Goal: Check status: Check status

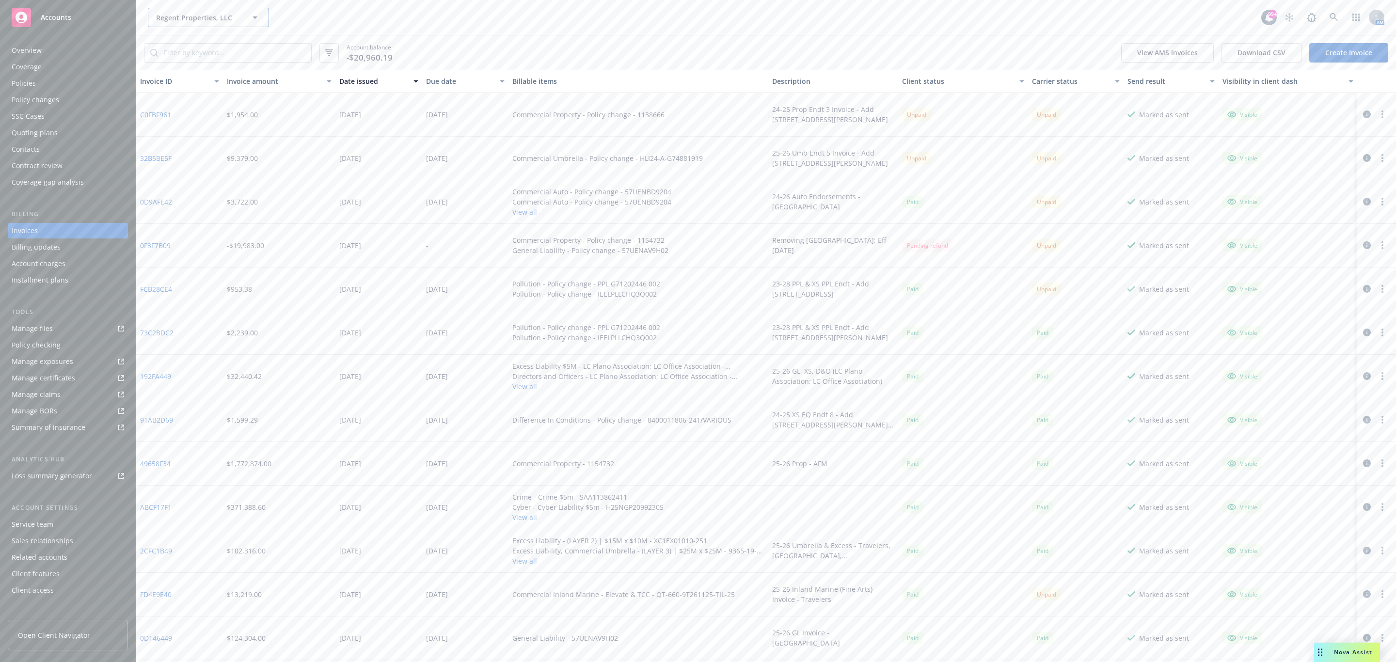
click at [211, 19] on span "Regent Properties, LLC" at bounding box center [198, 18] width 84 height 10
type input "pagaya"
click at [211, 52] on span "Pagaya US Holding Company LLC" at bounding box center [208, 50] width 98 height 20
click at [74, 83] on div "Policies" at bounding box center [68, 84] width 112 height 16
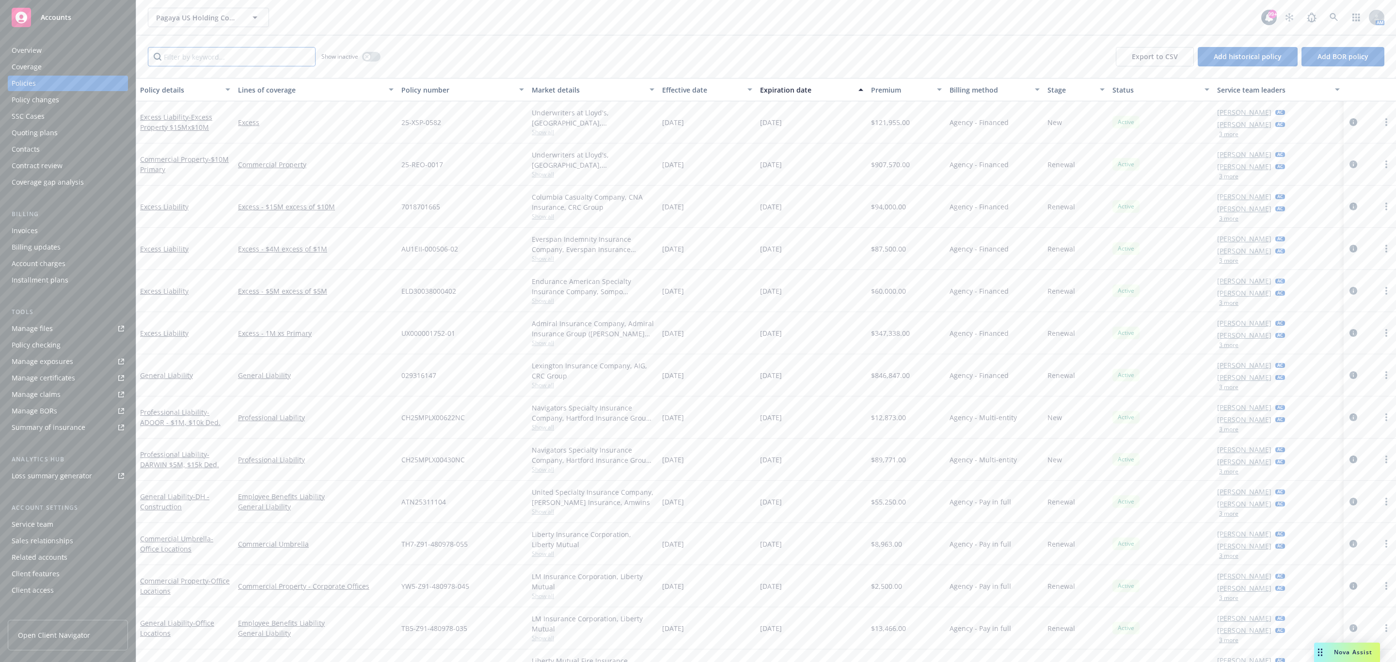
click at [184, 63] on input "Filter by keyword..." at bounding box center [232, 56] width 168 height 19
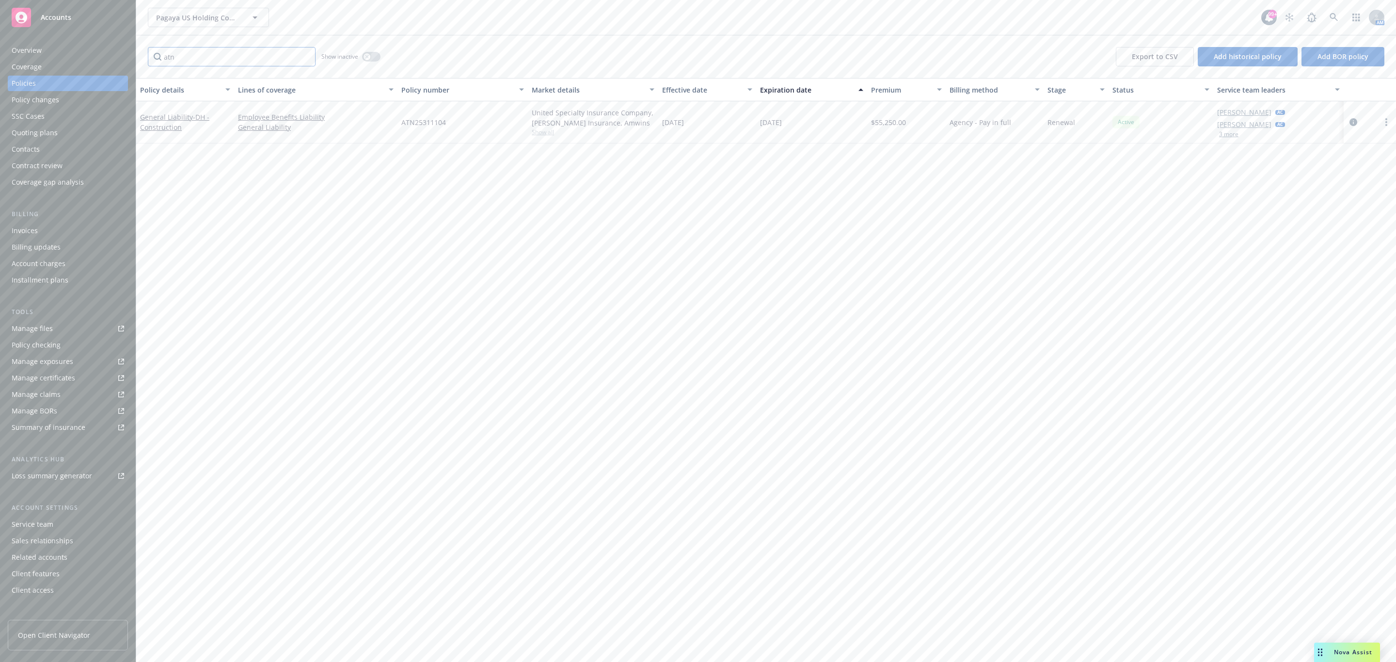
type input "atn"
click at [98, 224] on div "Invoices" at bounding box center [68, 231] width 112 height 16
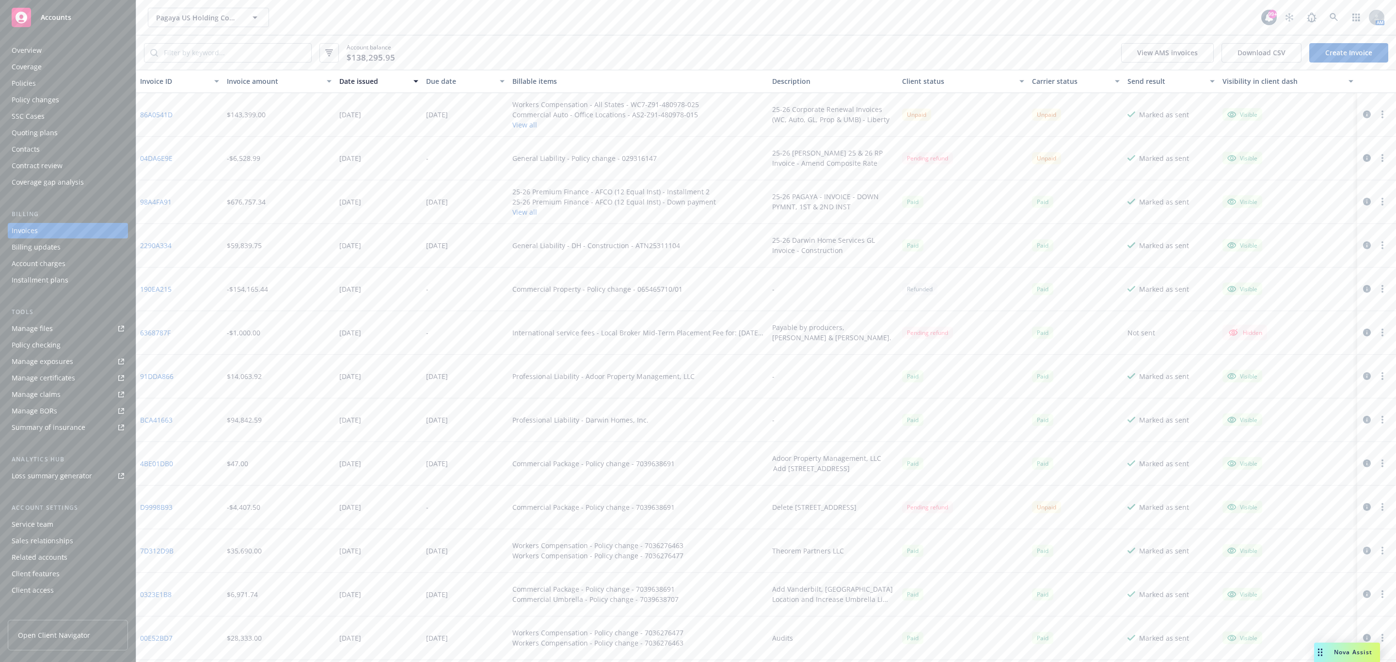
click at [168, 244] on link "2290A334" at bounding box center [156, 245] width 32 height 10
click at [240, 54] on input "search" at bounding box center [234, 53] width 153 height 18
type input "Atn"
click at [81, 82] on div "Policies" at bounding box center [68, 84] width 112 height 16
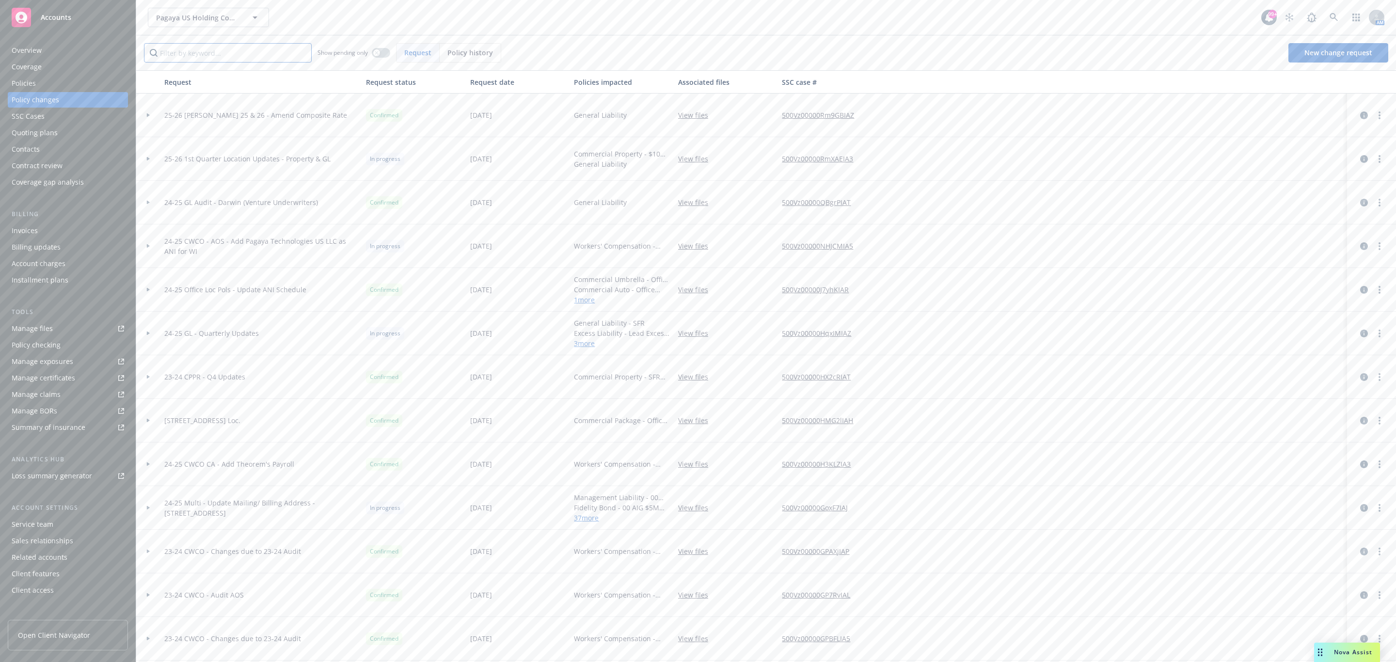
click at [254, 54] on input "Filter by keyword..." at bounding box center [228, 52] width 168 height 19
type input "Audit"
click at [145, 378] on div at bounding box center [148, 376] width 16 height 3
click at [1379, 423] on circle "more" at bounding box center [1380, 424] width 2 height 2
click at [1164, 558] on div "Request Request status Request date Policies impacted Associated files SSC case…" at bounding box center [766, 365] width 1260 height 591
